Goal: Information Seeking & Learning: Learn about a topic

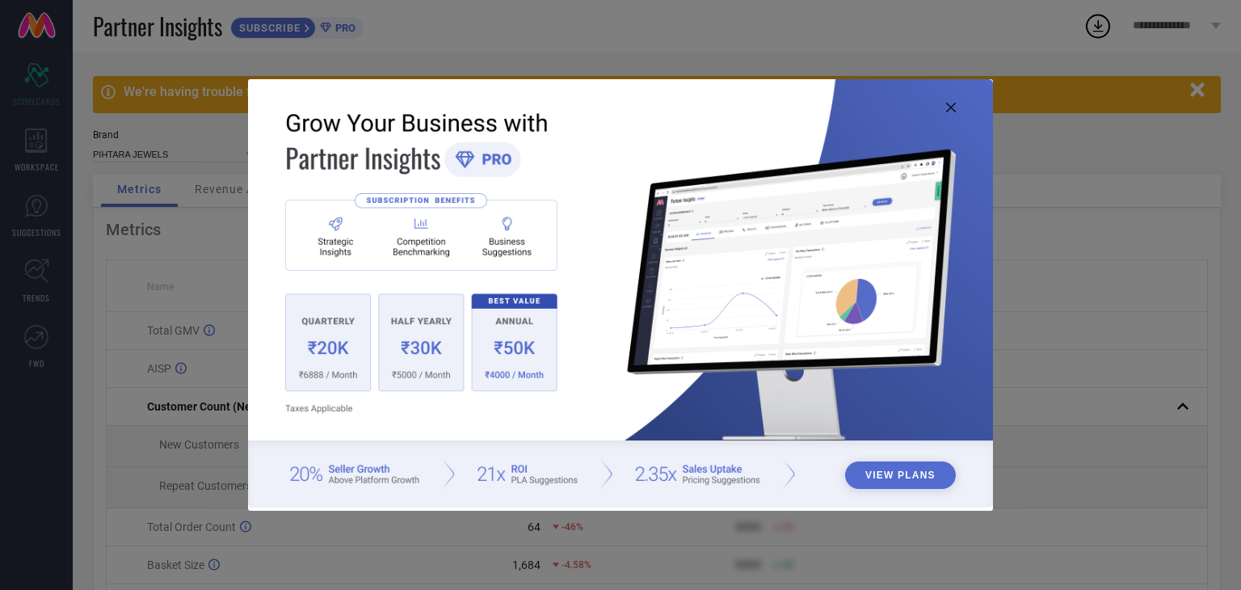
click at [908, 469] on button "View Plans" at bounding box center [900, 474] width 111 height 27
click at [952, 110] on icon at bounding box center [951, 108] width 10 height 10
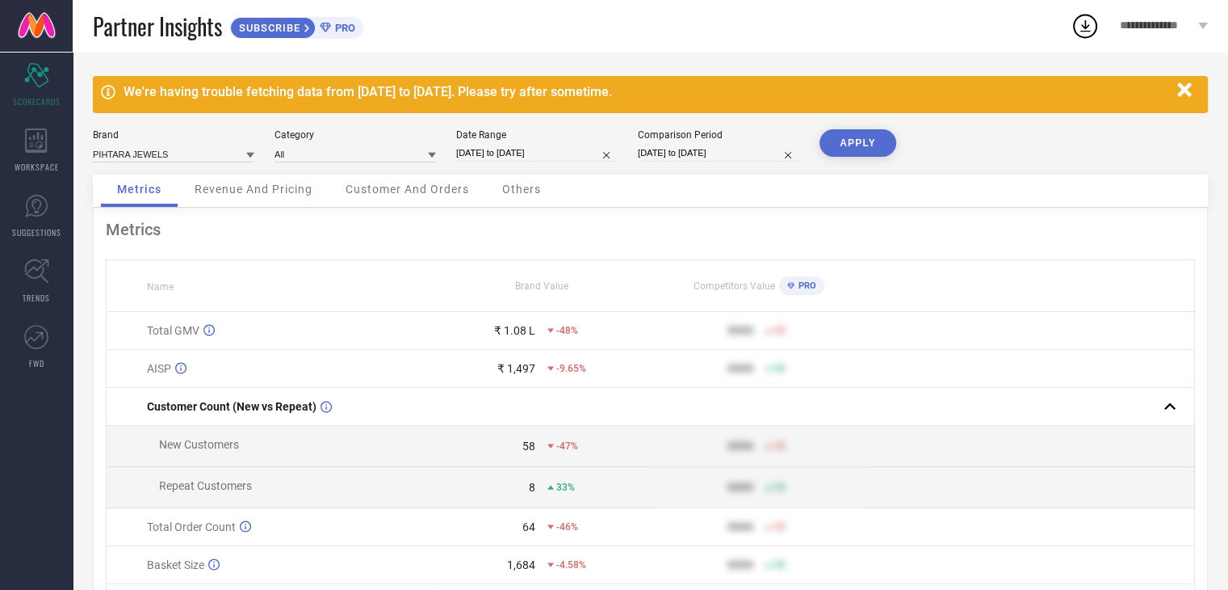
click at [281, 191] on span "Revenue And Pricing" at bounding box center [254, 189] width 118 height 13
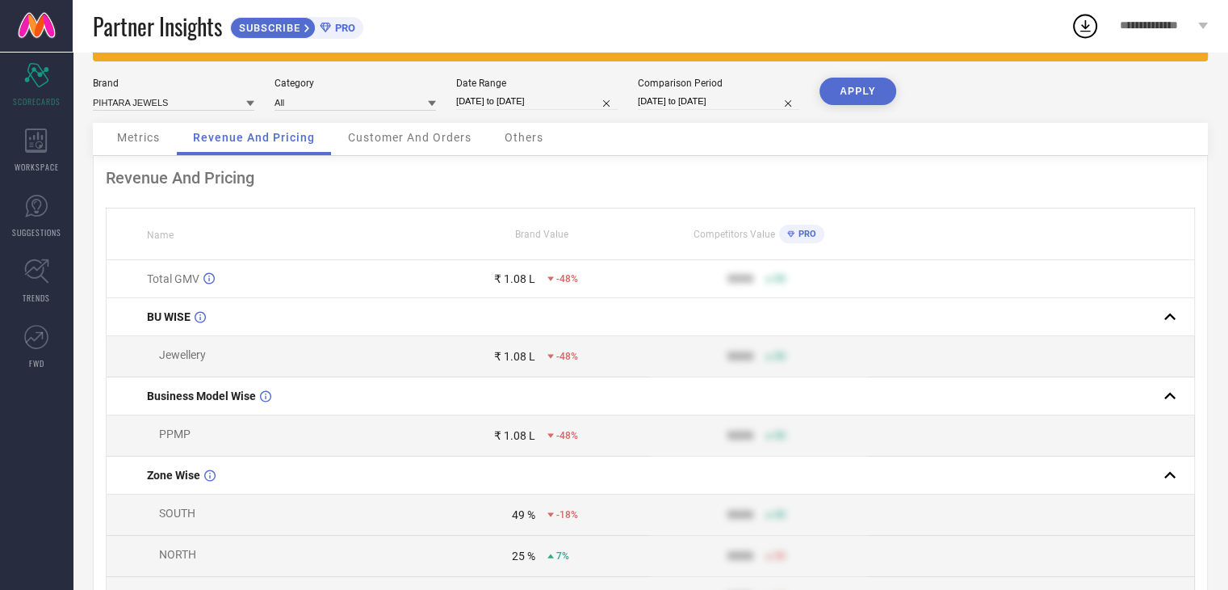
scroll to position [51, 0]
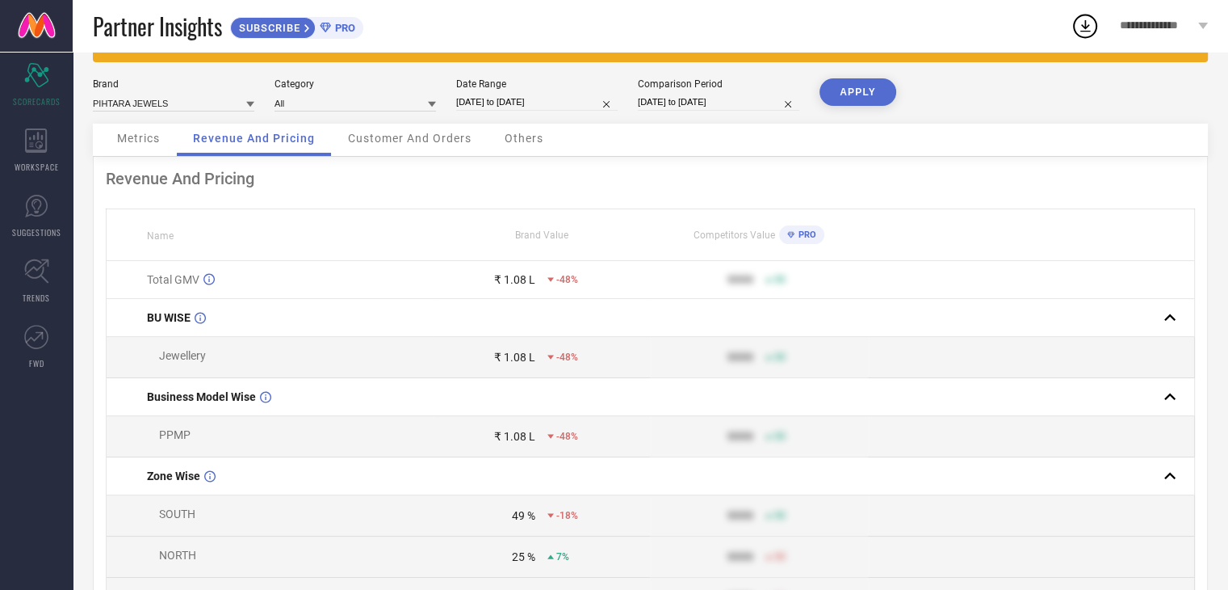
click at [443, 138] on span "Customer And Orders" at bounding box center [410, 138] width 124 height 13
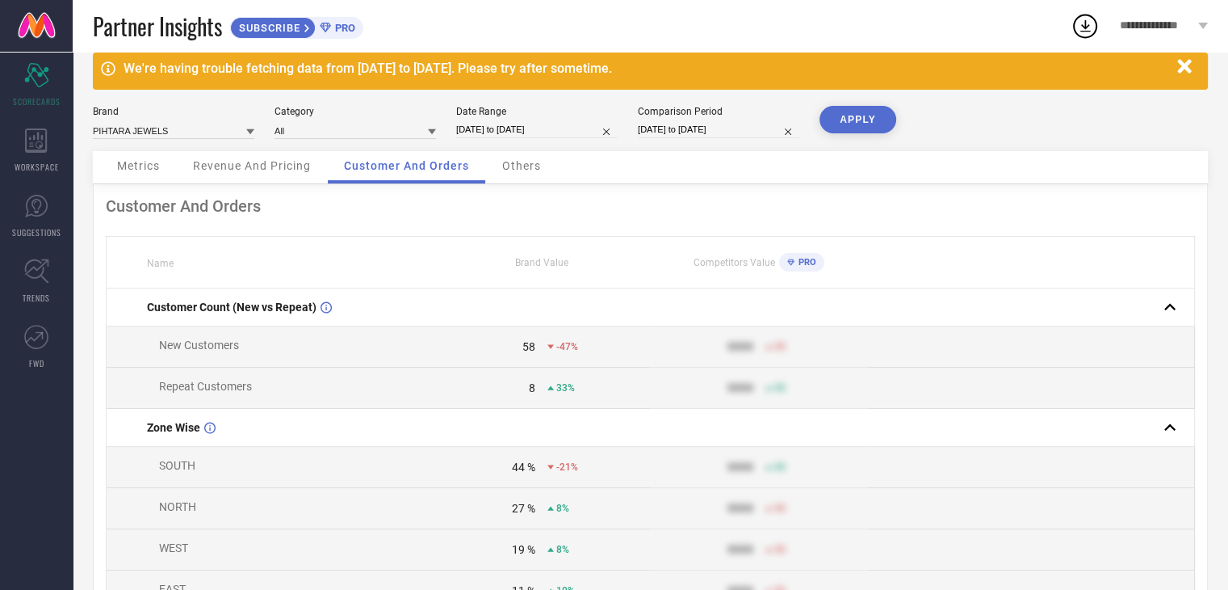
scroll to position [0, 0]
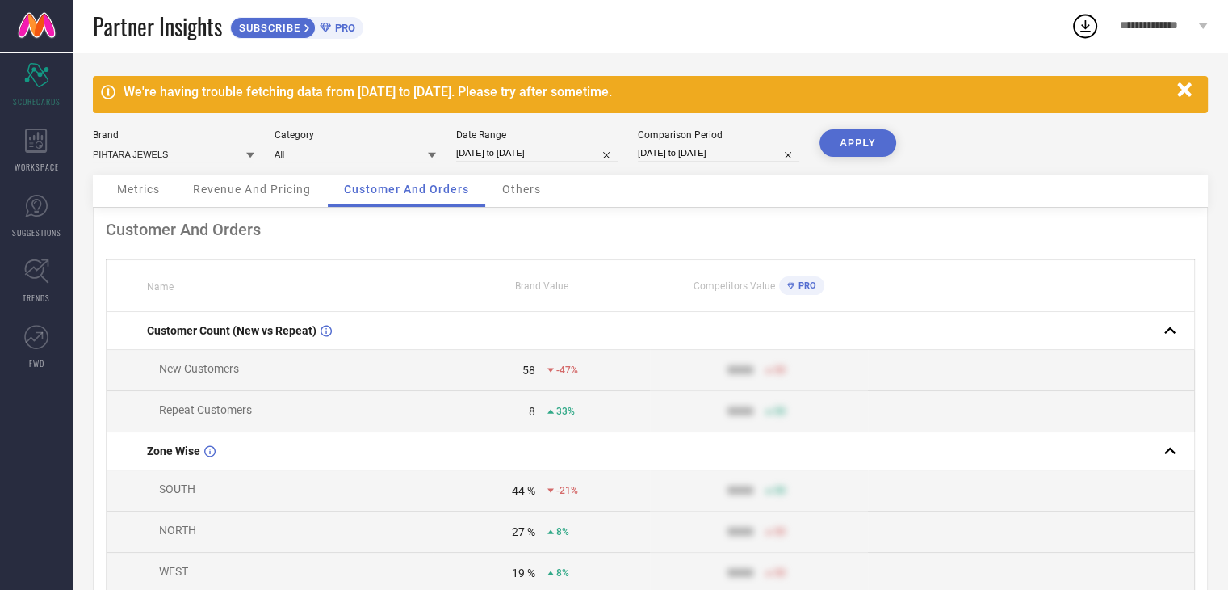
click at [527, 197] on div "Others" at bounding box center [521, 190] width 71 height 32
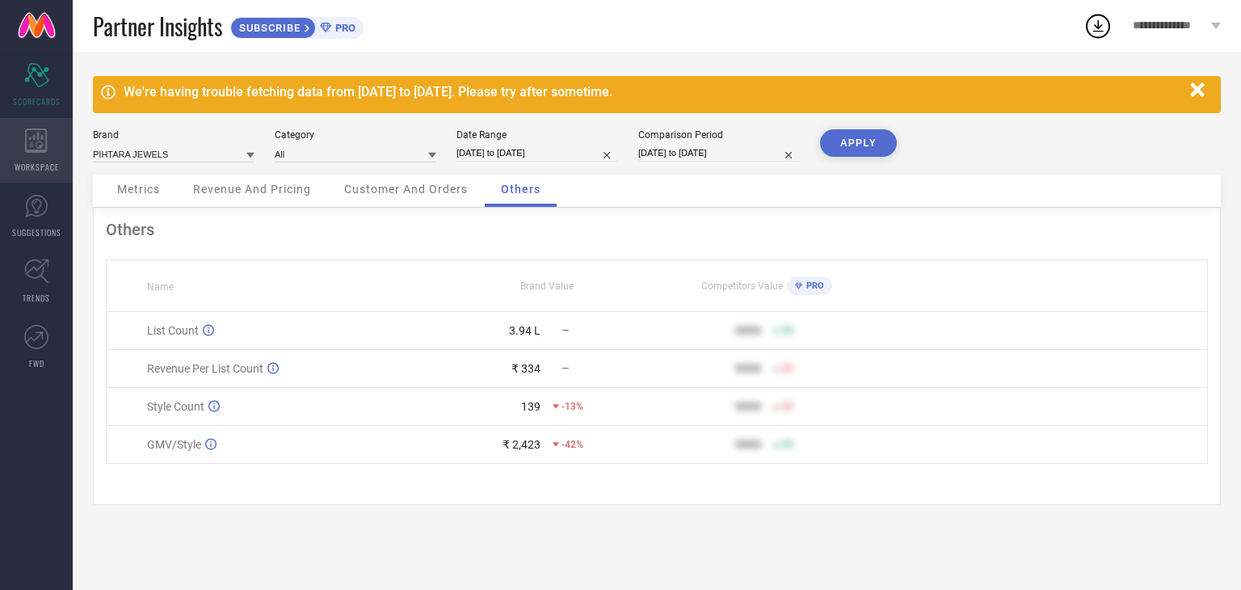
click at [36, 163] on span "WORKSPACE" at bounding box center [37, 167] width 44 height 12
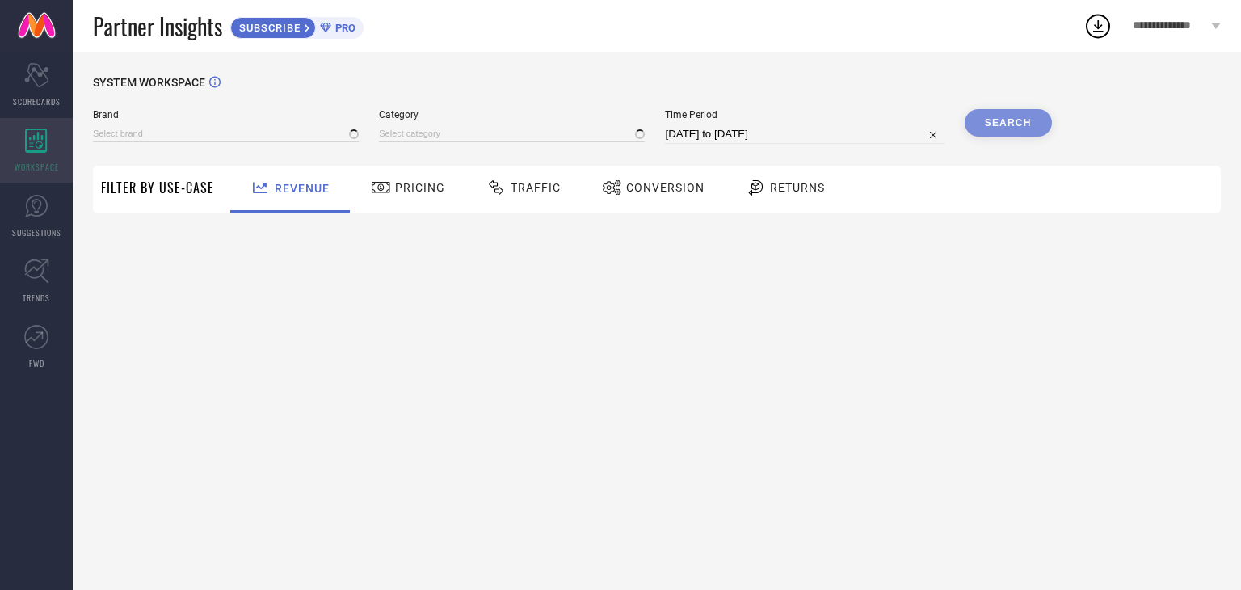
type input "PIHTARA JEWELS"
type input "All"
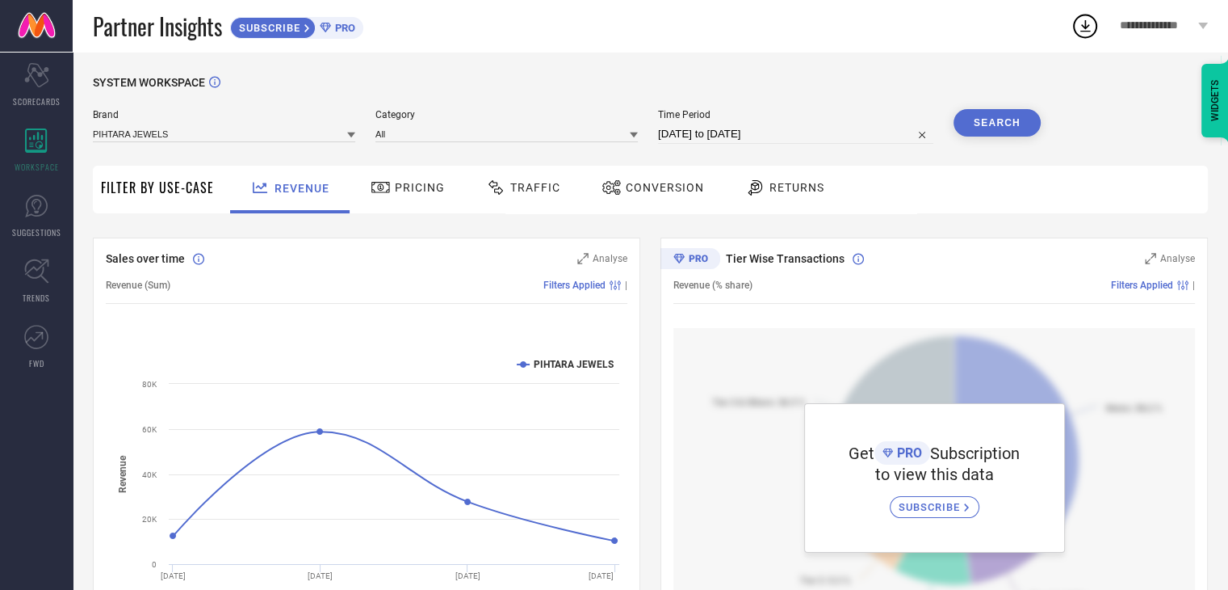
scroll to position [58, 0]
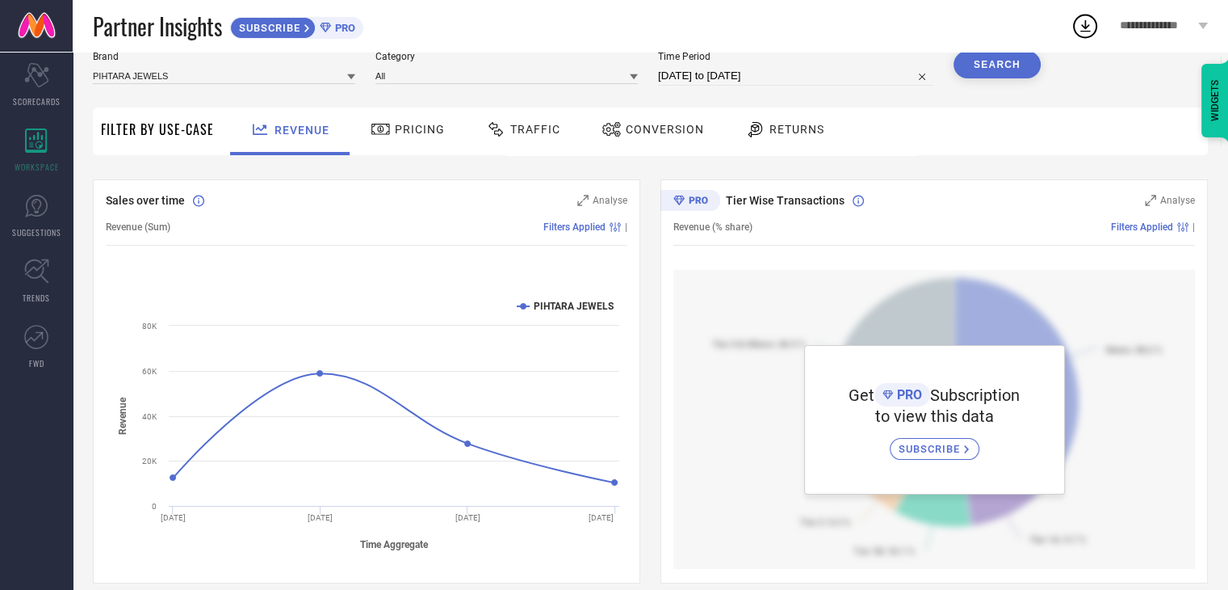
click at [423, 135] on span "Pricing" at bounding box center [420, 129] width 50 height 13
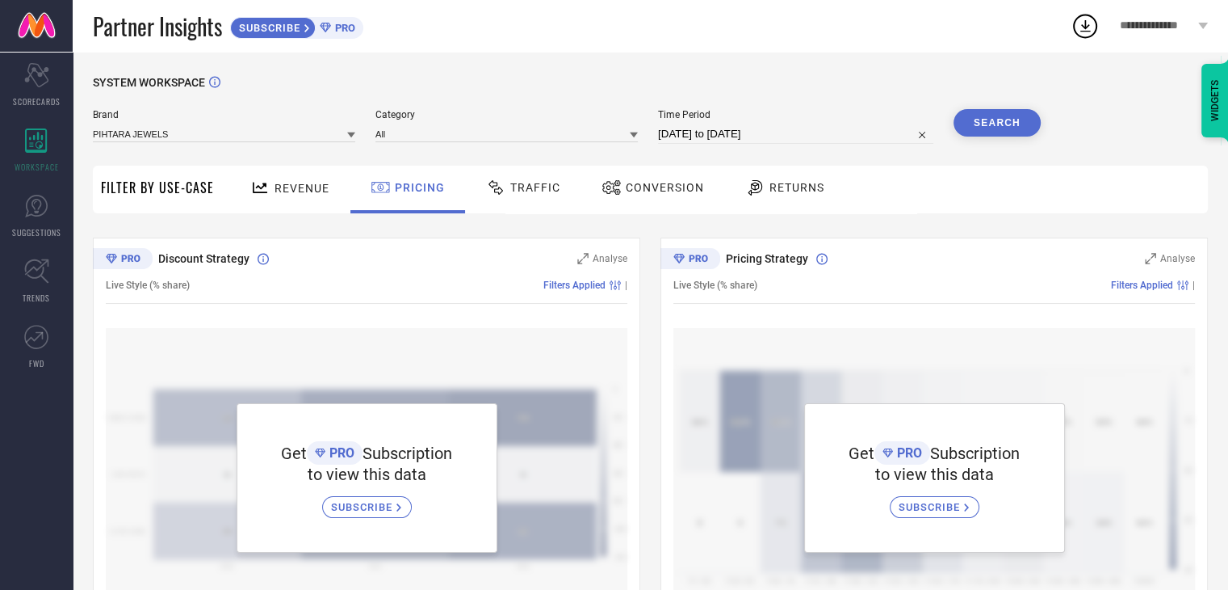
click at [530, 178] on div "Traffic" at bounding box center [523, 187] width 82 height 27
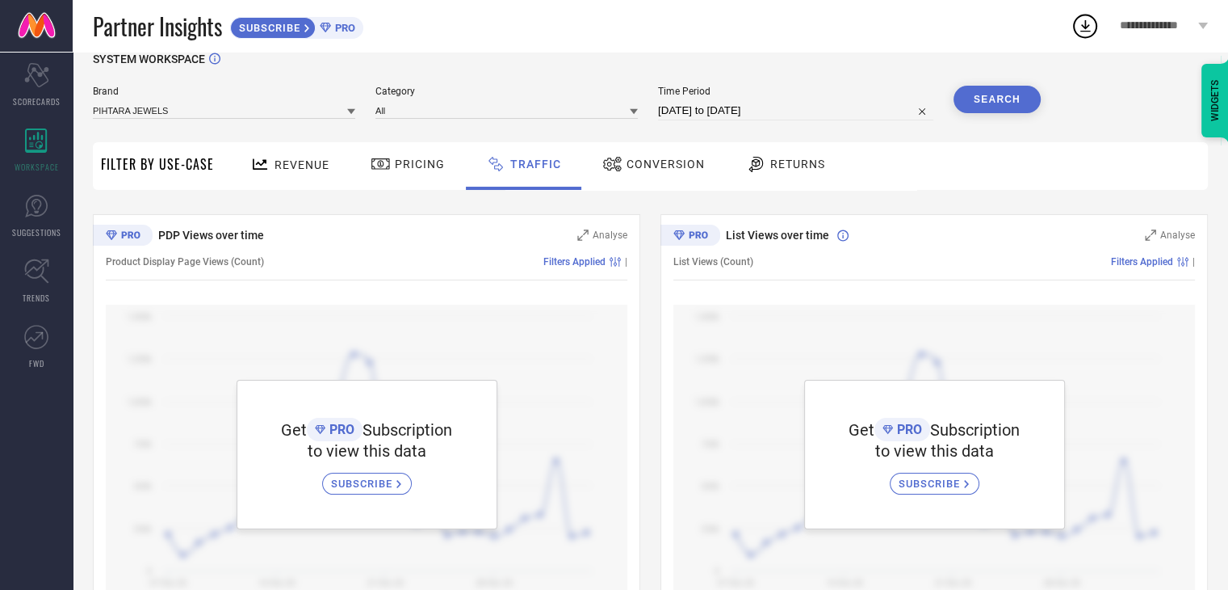
scroll to position [22, 0]
click at [666, 165] on span "Conversion" at bounding box center [666, 165] width 78 height 13
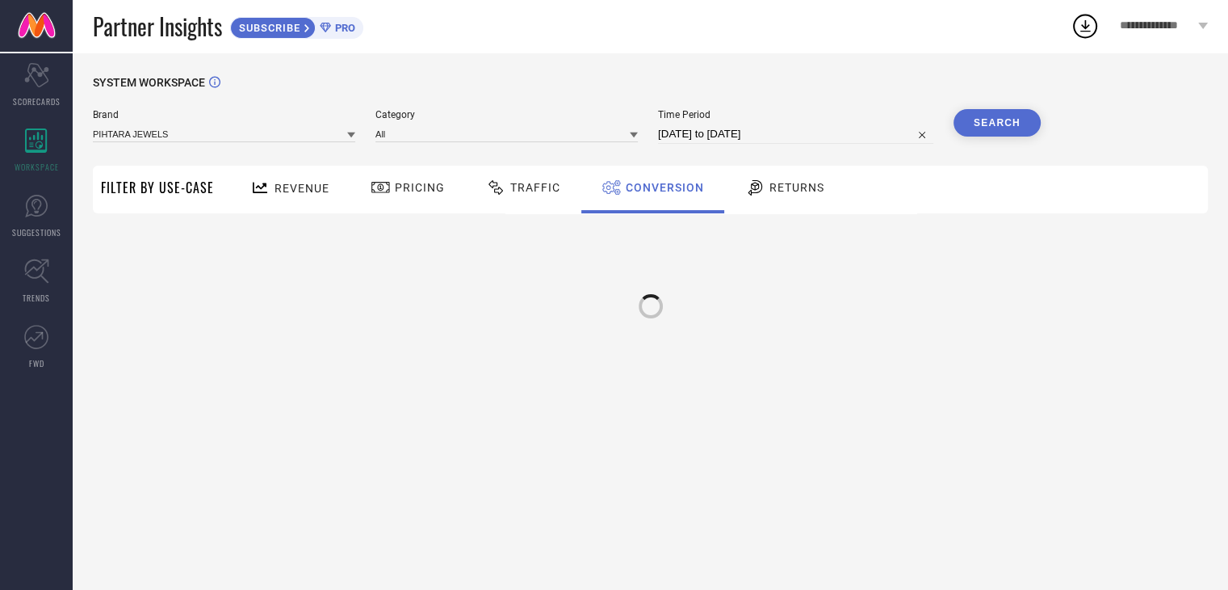
scroll to position [0, 0]
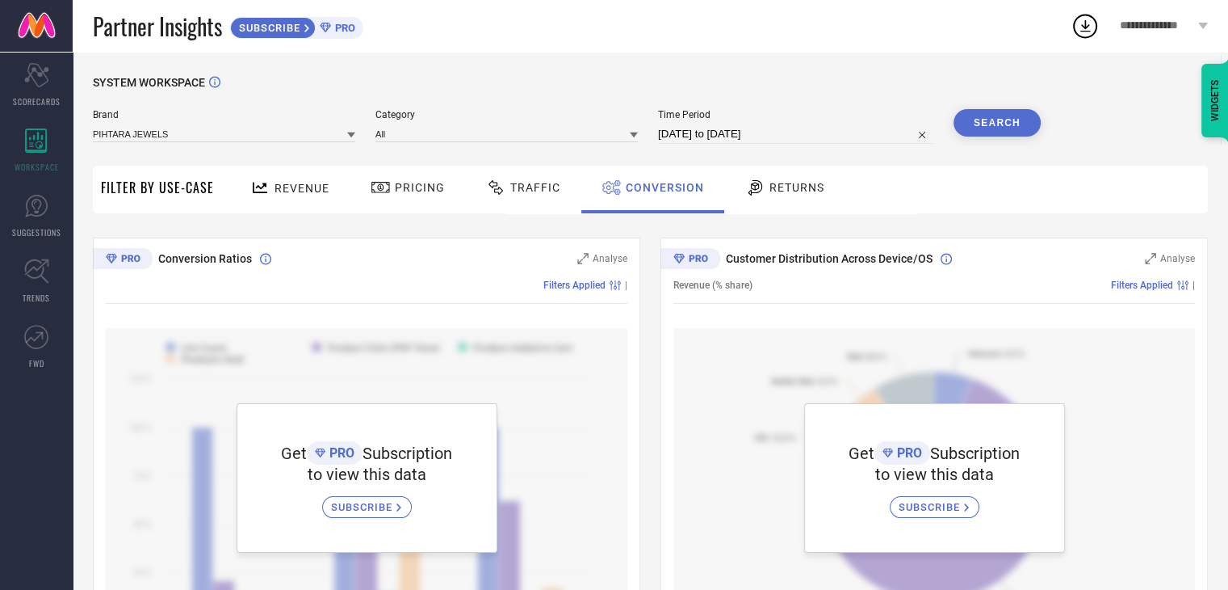
click at [778, 189] on span "Returns" at bounding box center [797, 187] width 55 height 13
